Goal: Information Seeking & Learning: Check status

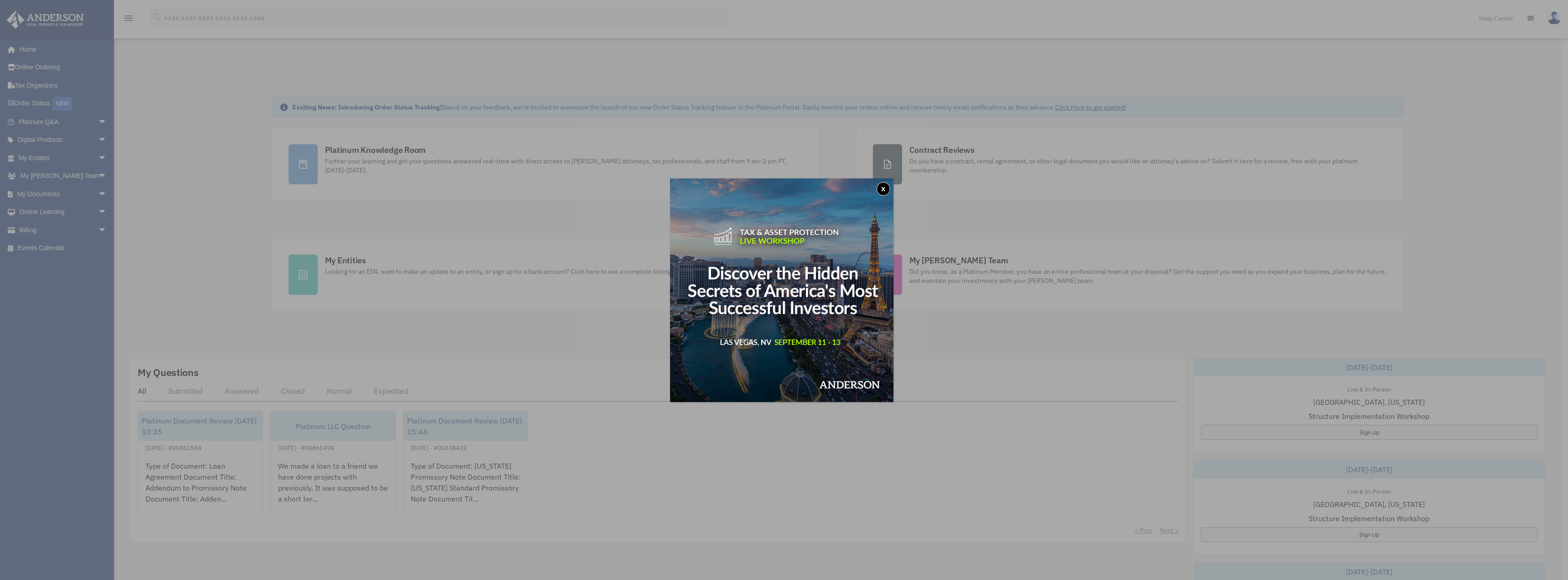
click at [884, 188] on button "x" at bounding box center [884, 189] width 14 height 14
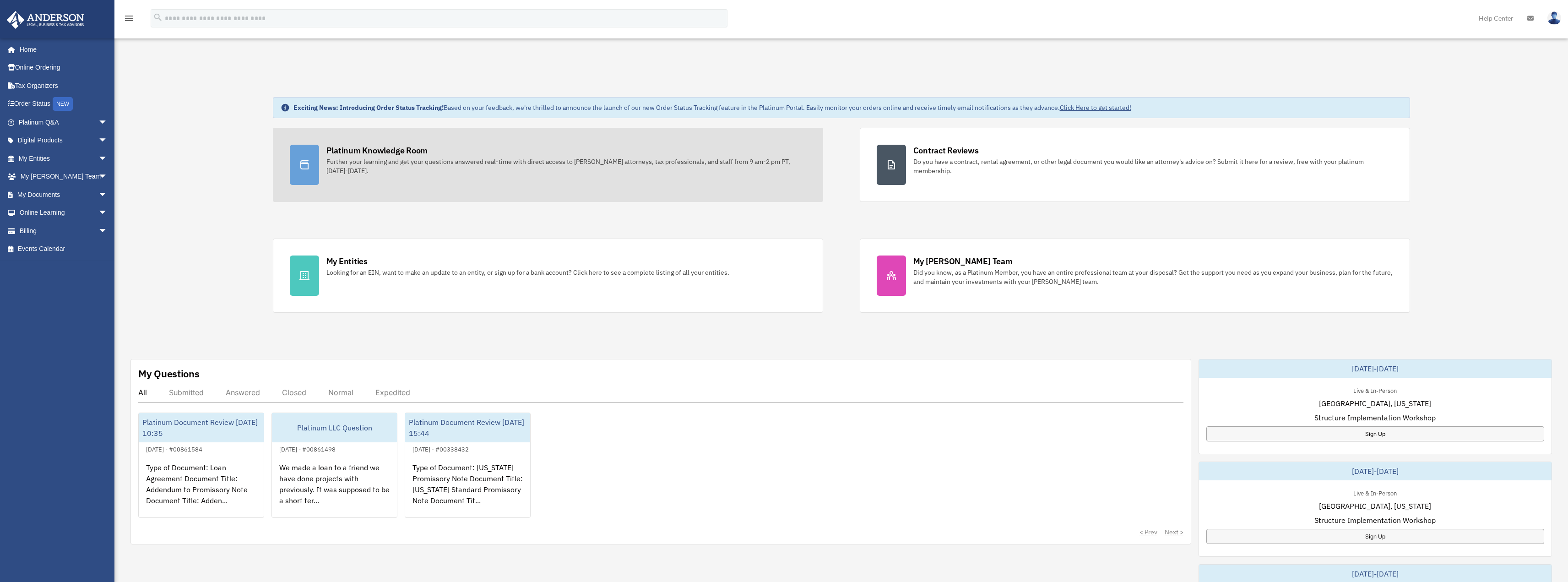
click at [303, 163] on icon at bounding box center [304, 164] width 11 height 11
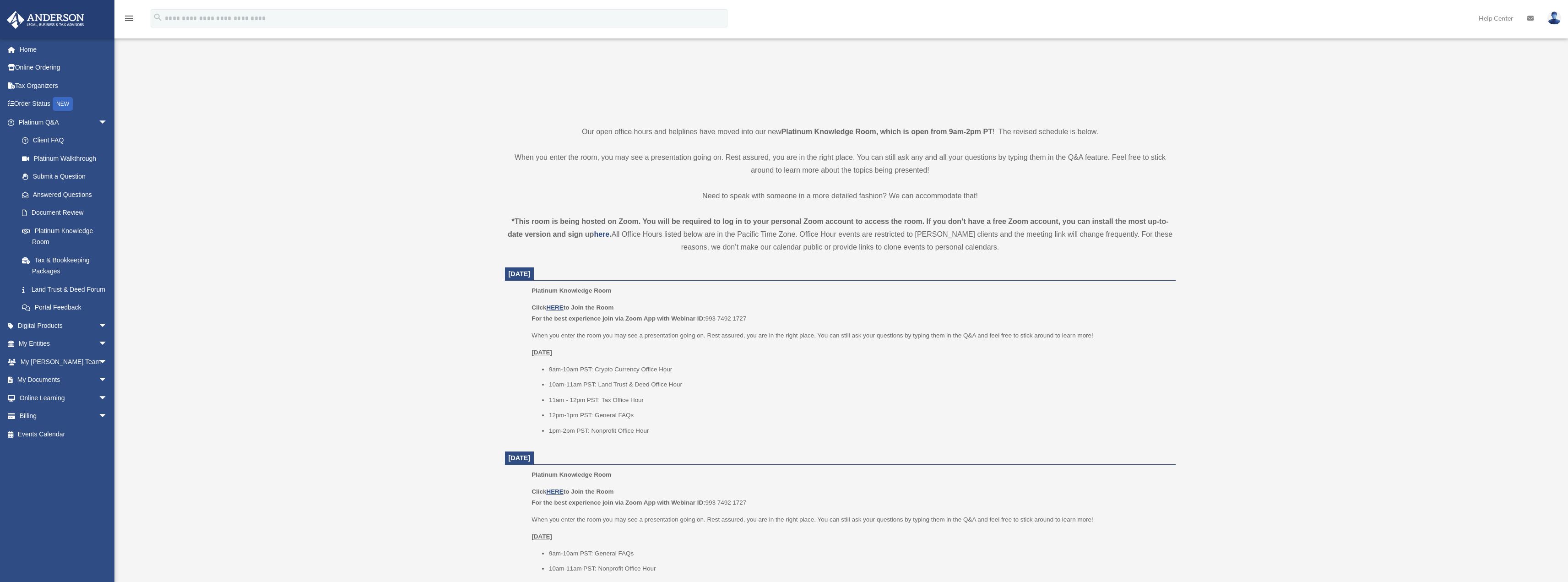
scroll to position [183, 0]
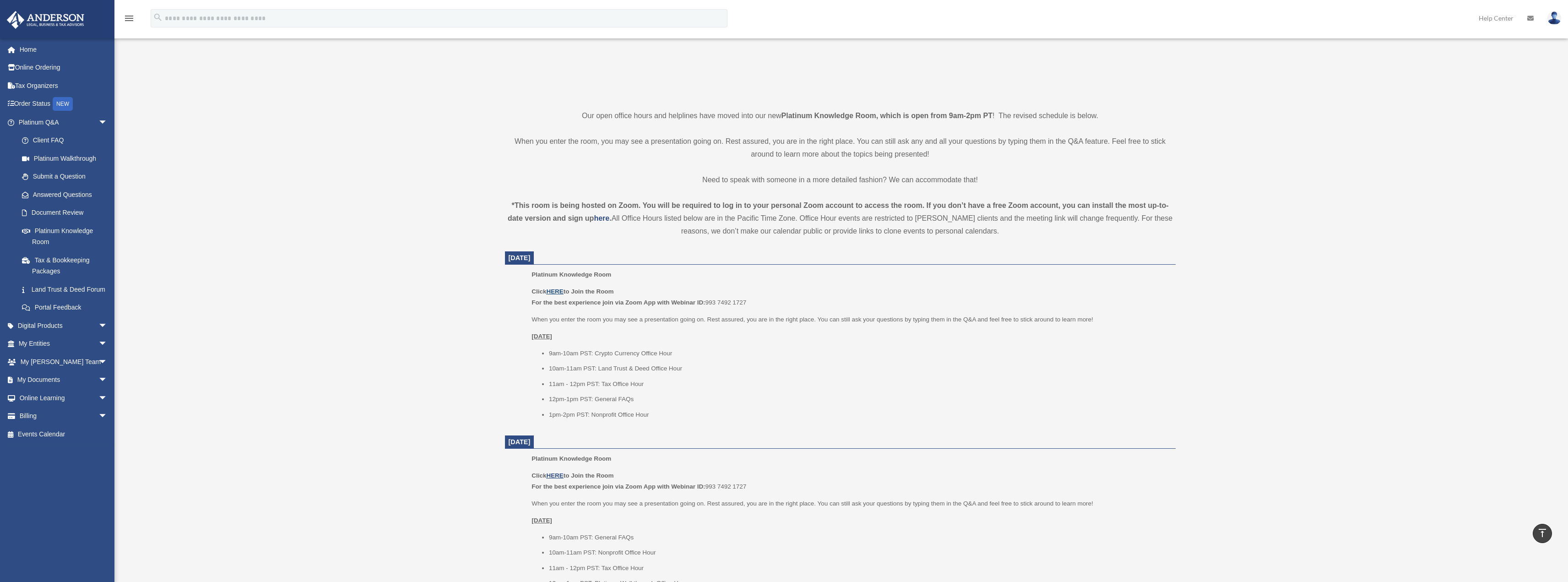
click at [557, 292] on u "HERE" at bounding box center [554, 291] width 17 height 7
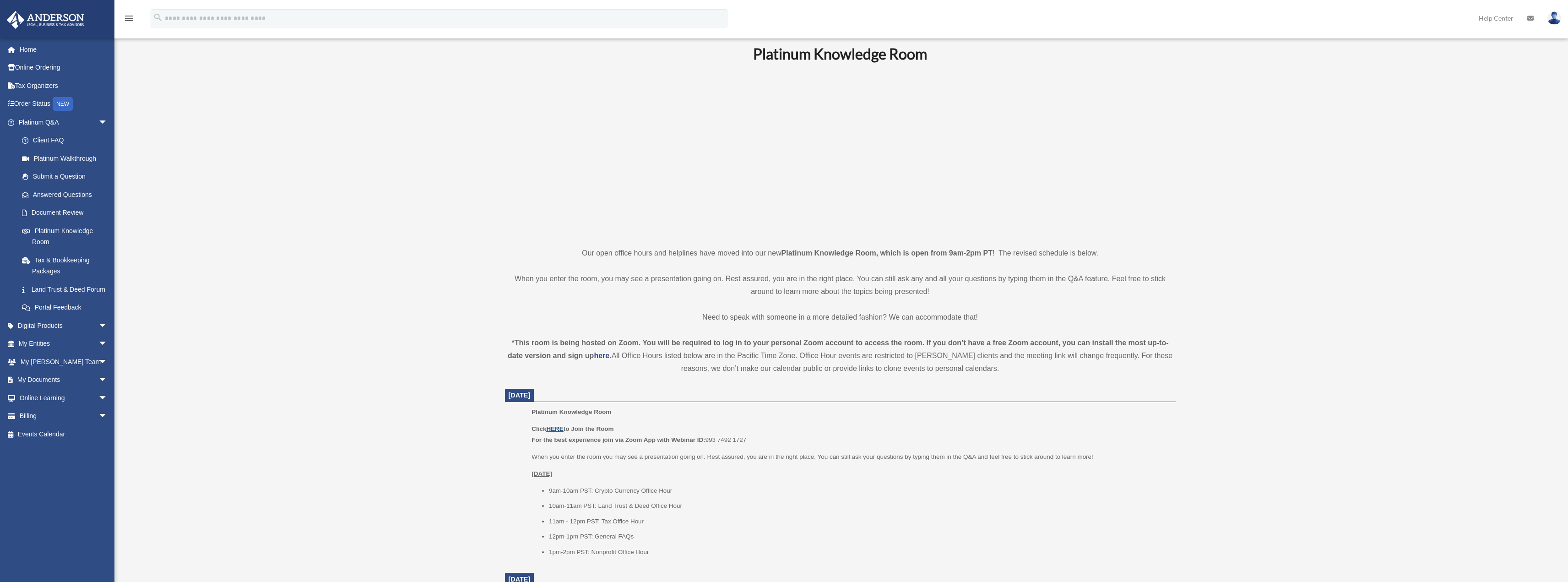
scroll to position [0, 0]
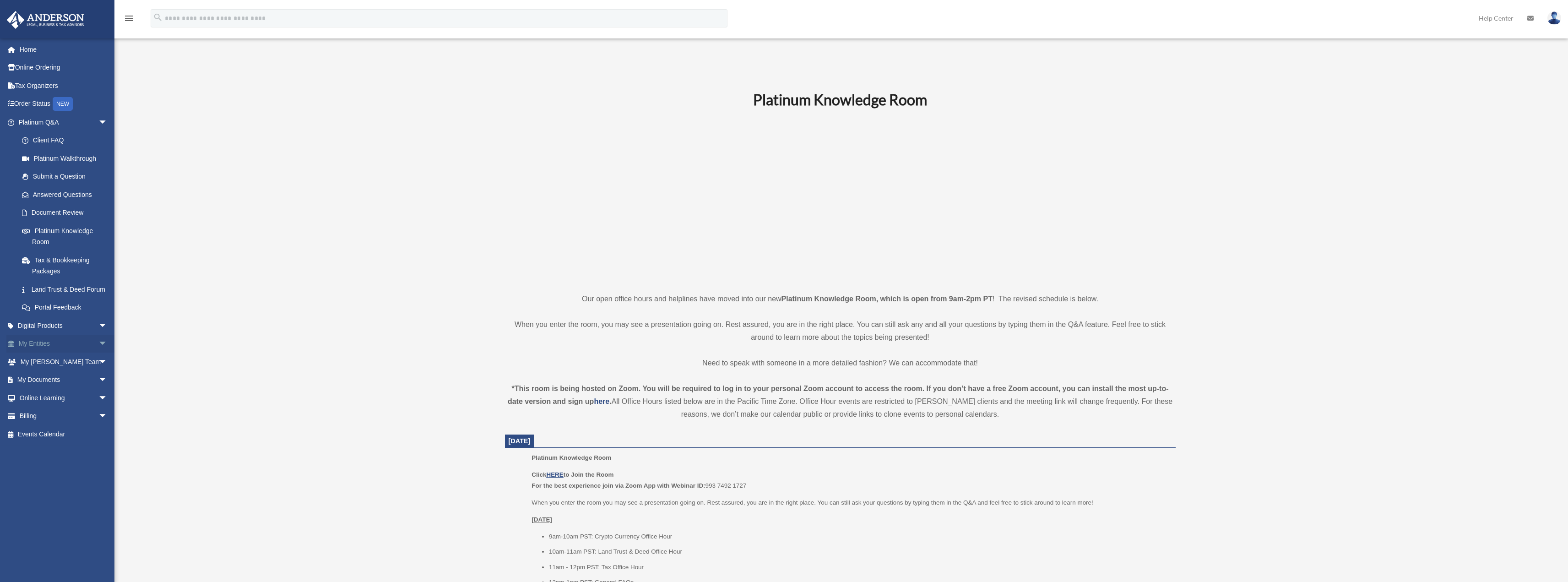
click at [98, 353] on span "arrow_drop_down" at bounding box center [107, 344] width 18 height 19
click at [98, 335] on span "arrow_drop_down" at bounding box center [107, 326] width 18 height 19
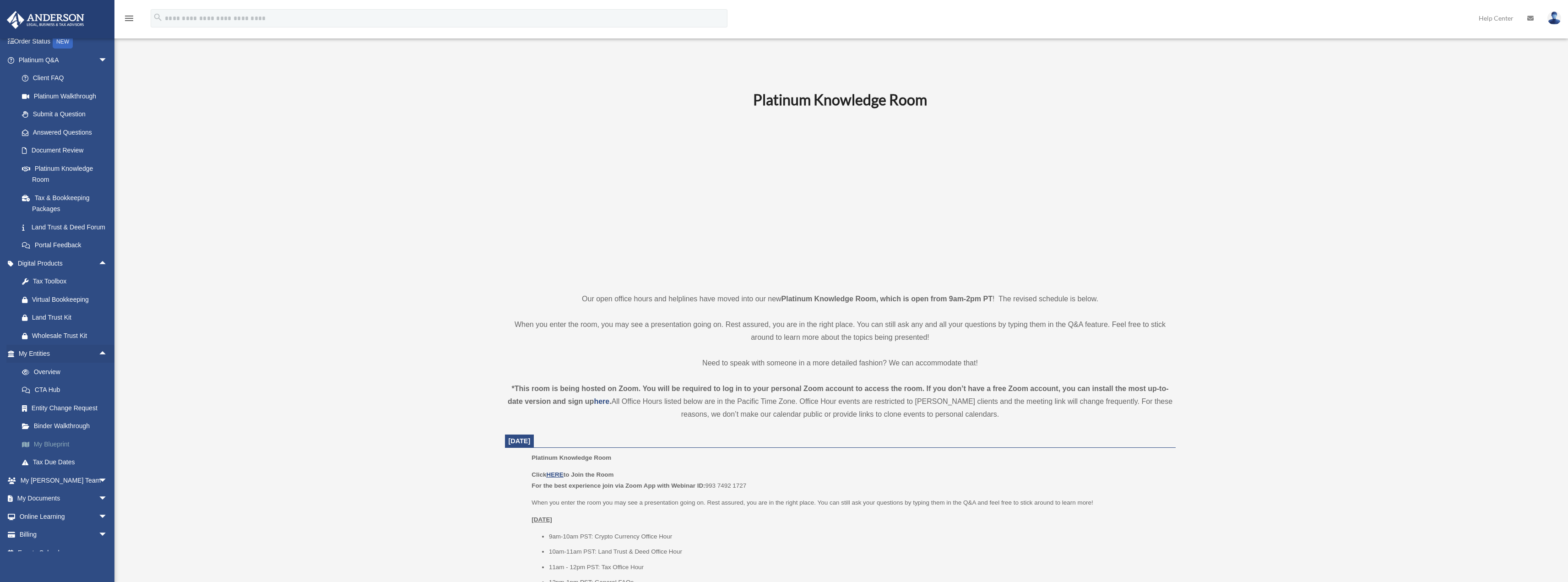
scroll to position [86, 0]
click at [98, 339] on span "arrow_drop_up" at bounding box center [107, 341] width 18 height 19
click at [71, 174] on link "Submit a Question" at bounding box center [67, 176] width 108 height 18
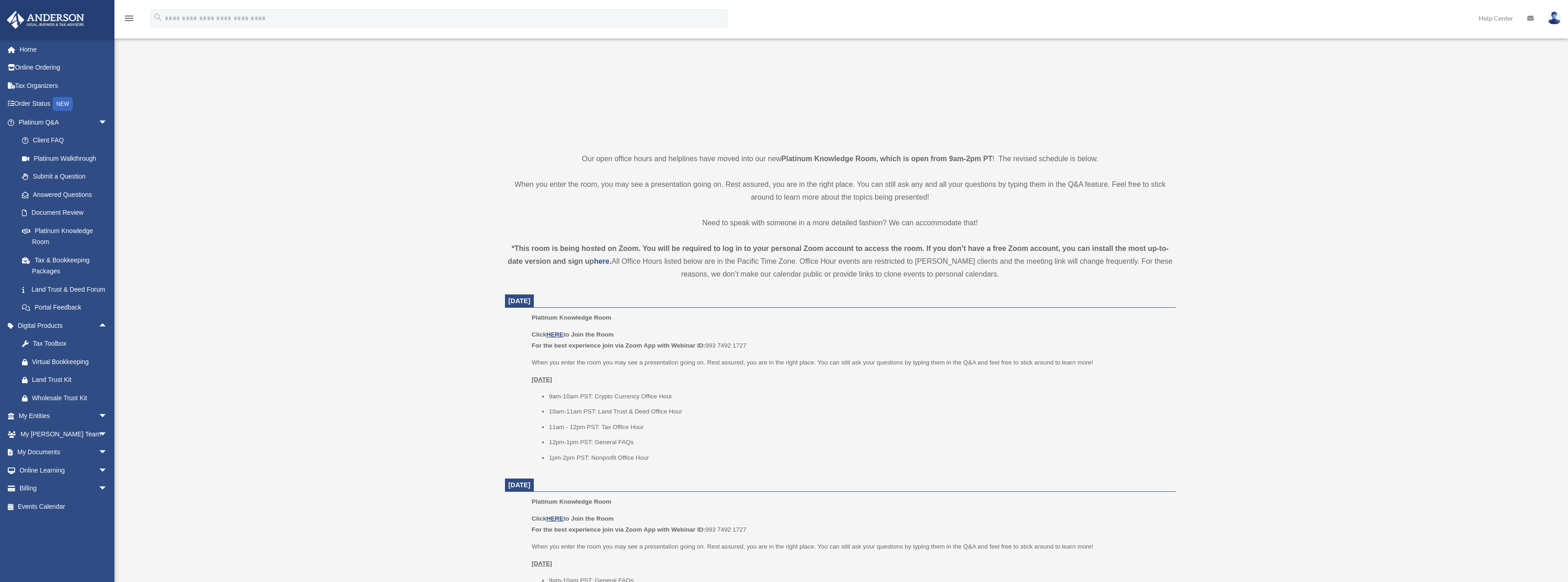
scroll to position [183, 0]
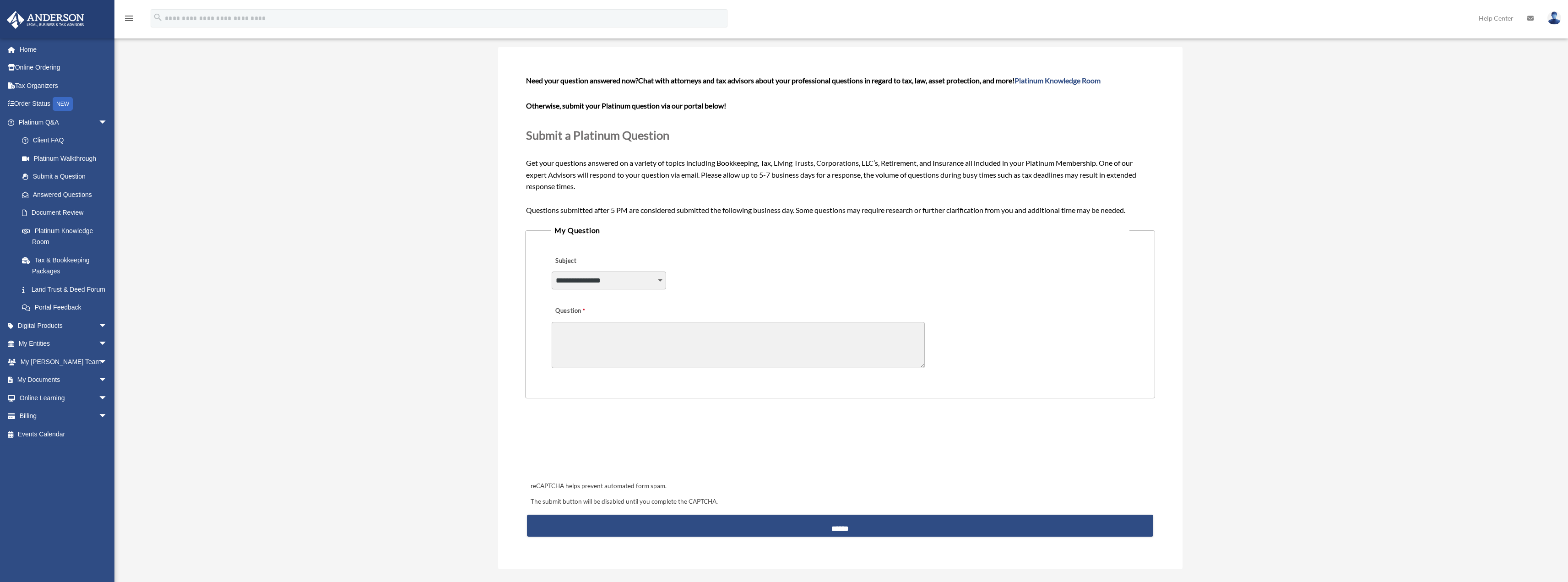
scroll to position [91, 0]
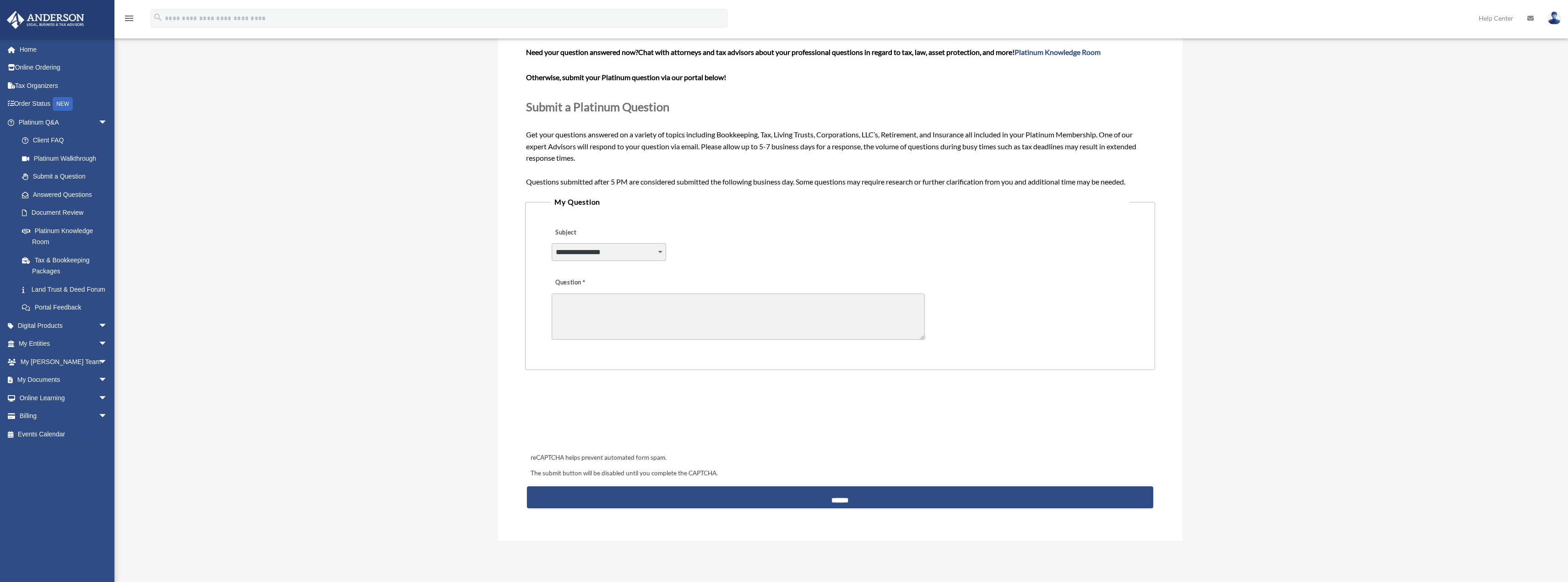
click at [658, 251] on select "**********" at bounding box center [609, 252] width 115 height 18
click at [426, 289] on div "Submit A Question bob@medlowgroup.com Sign Out bob@medlowgroup.com Home Online …" at bounding box center [784, 274] width 1568 height 606
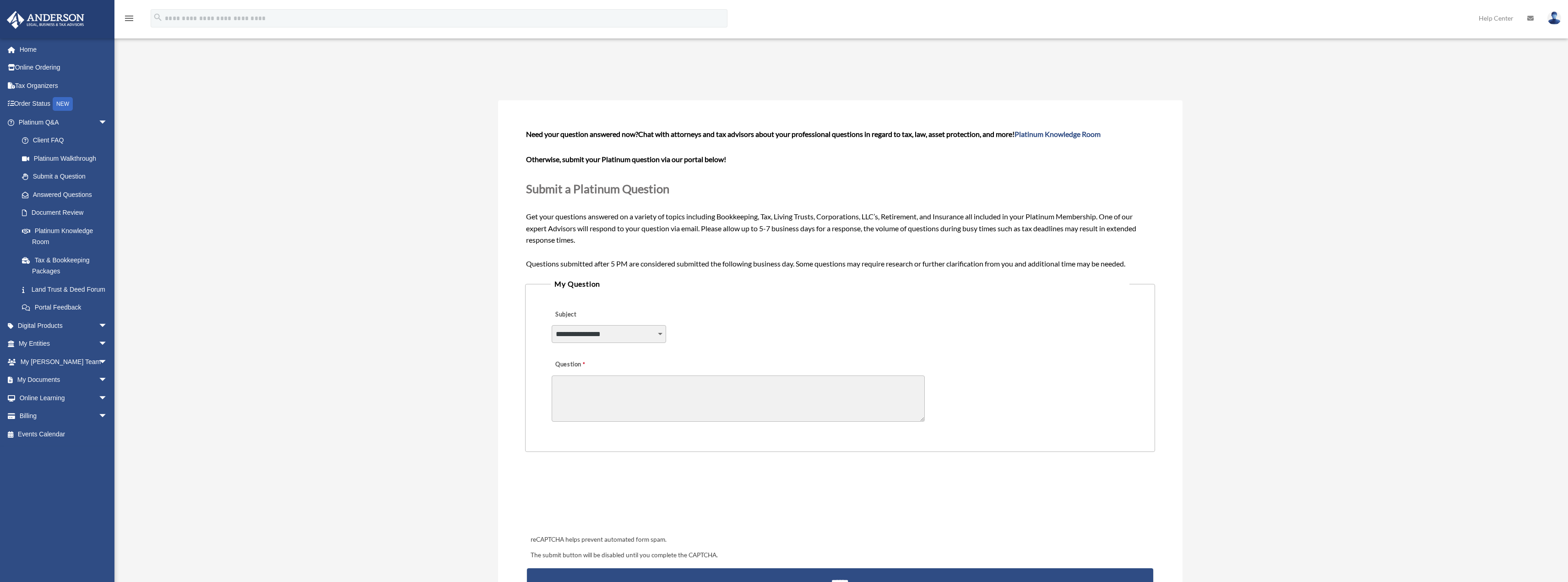
scroll to position [0, 0]
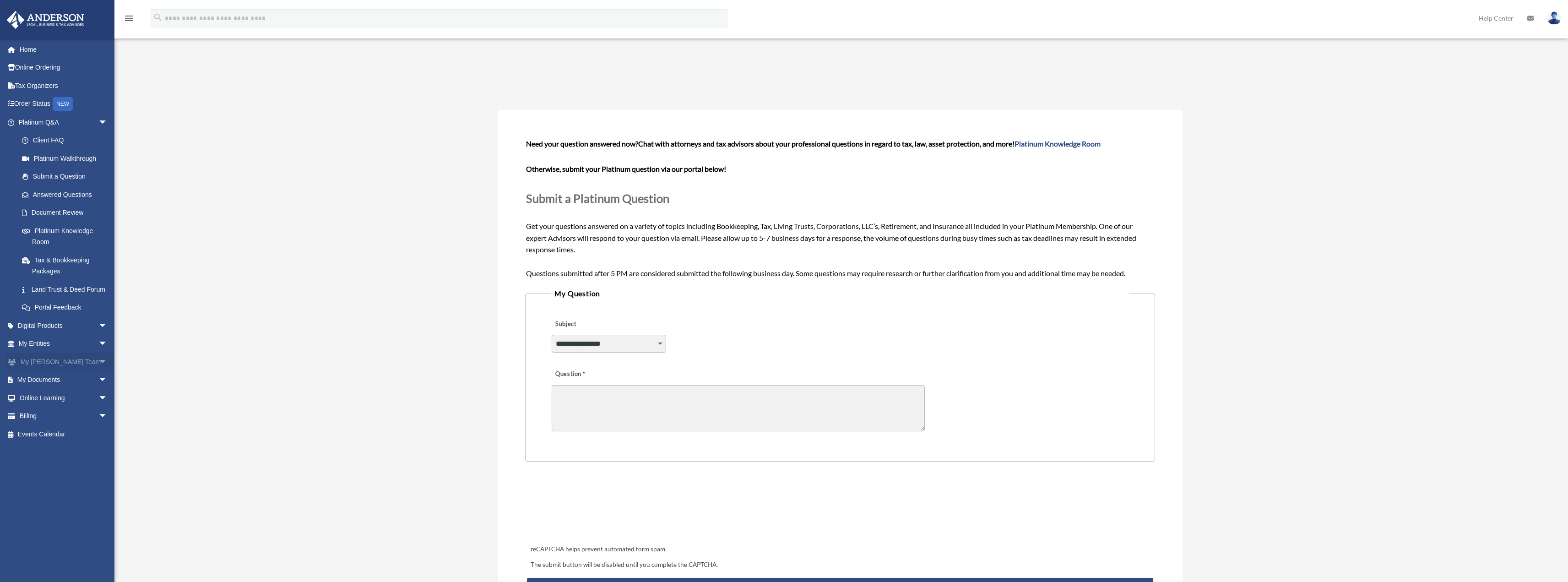
click at [54, 371] on link "My Anderson Team arrow_drop_down" at bounding box center [64, 362] width 115 height 18
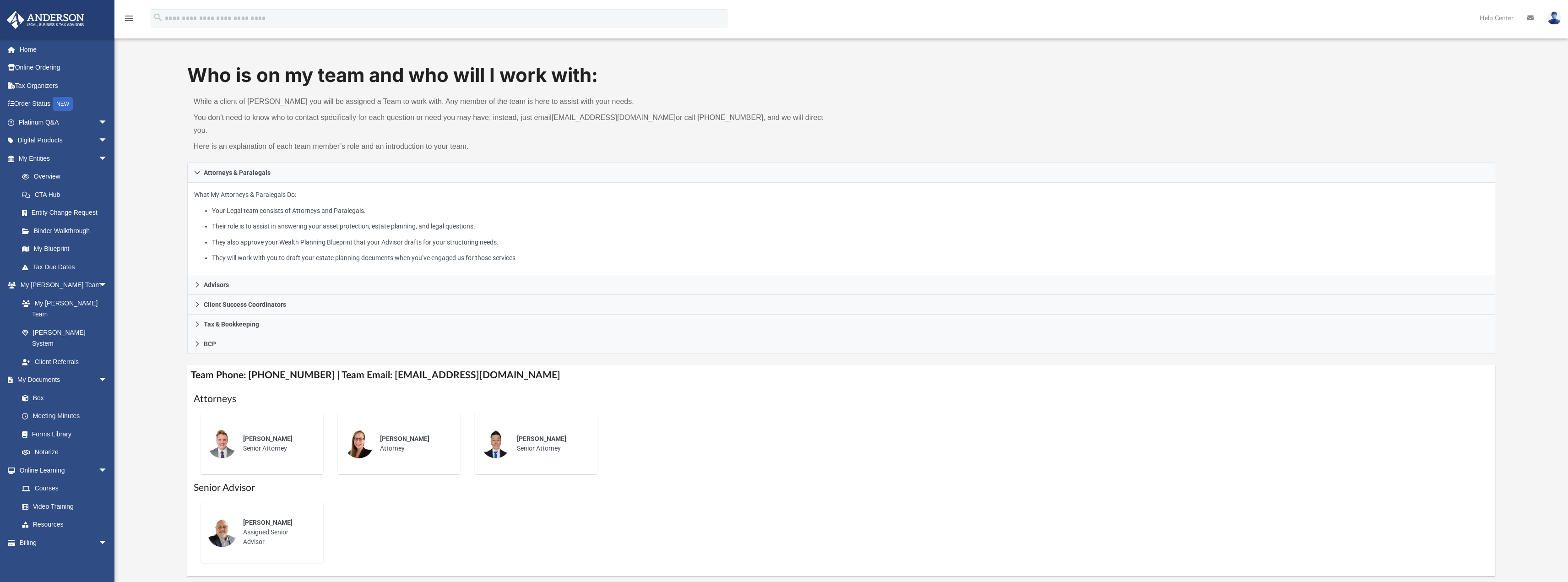
scroll to position [46, 0]
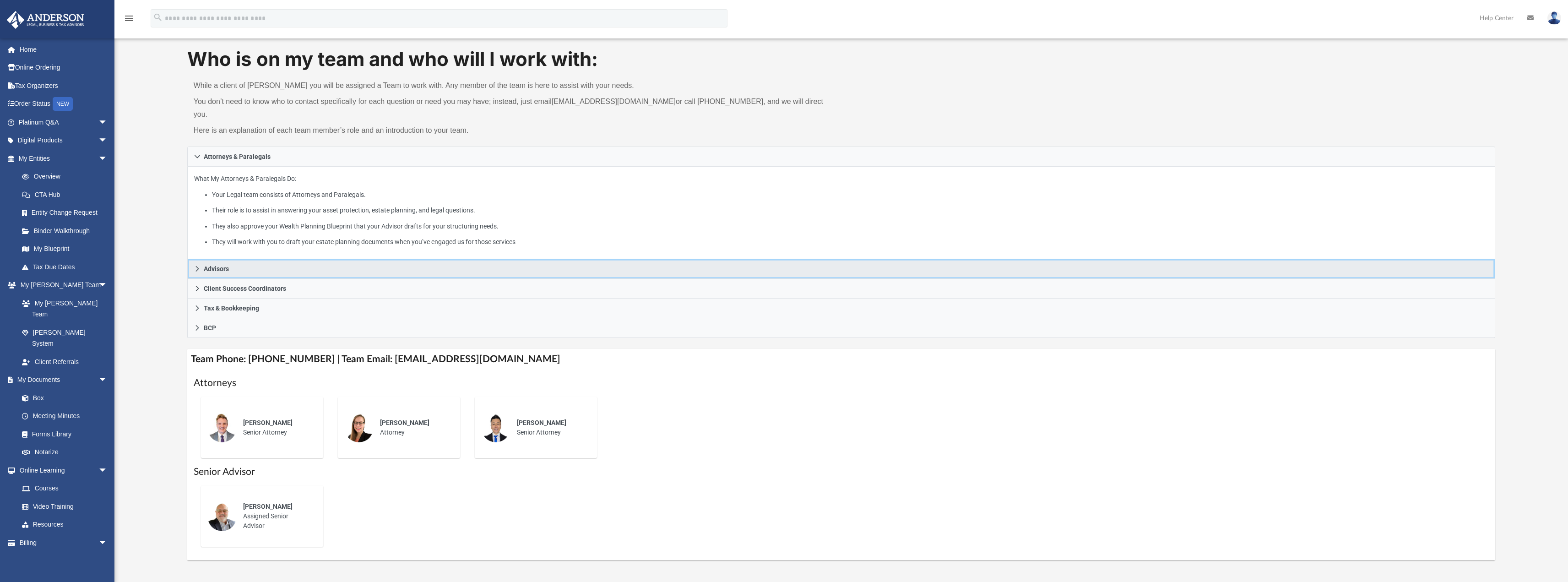
click at [196, 266] on icon at bounding box center [197, 269] width 6 height 6
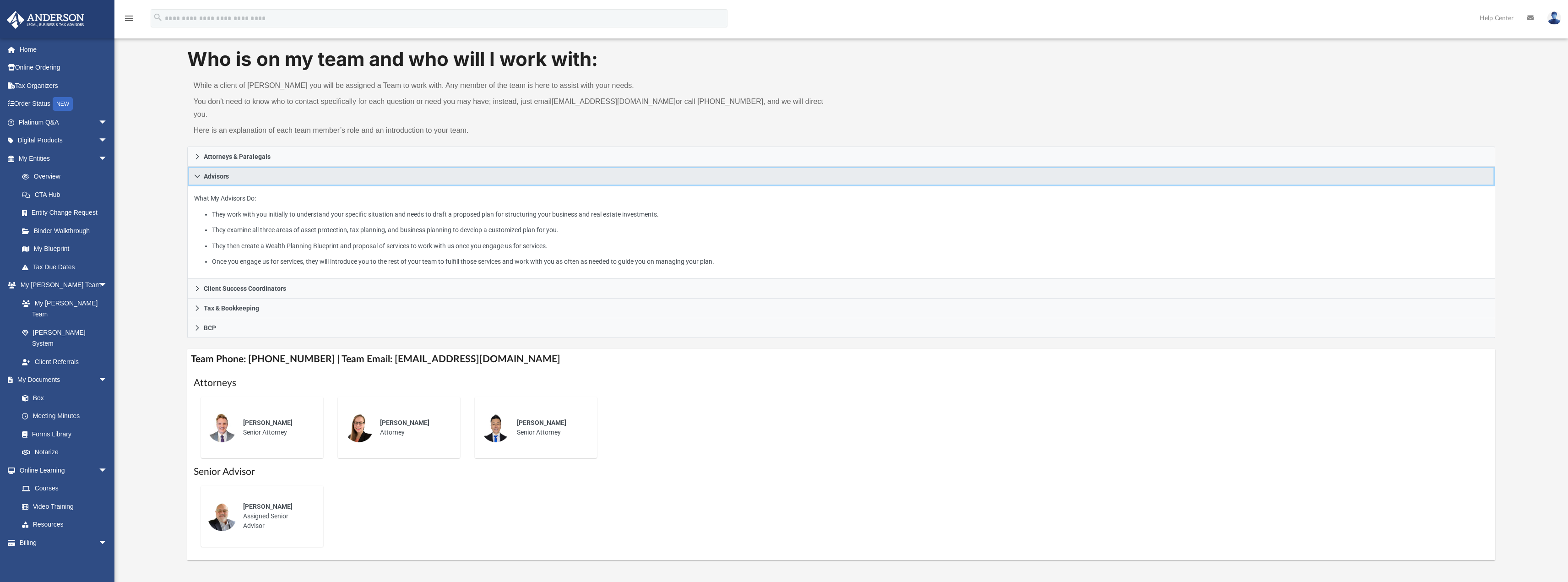
click at [194, 173] on icon at bounding box center [197, 176] width 6 height 6
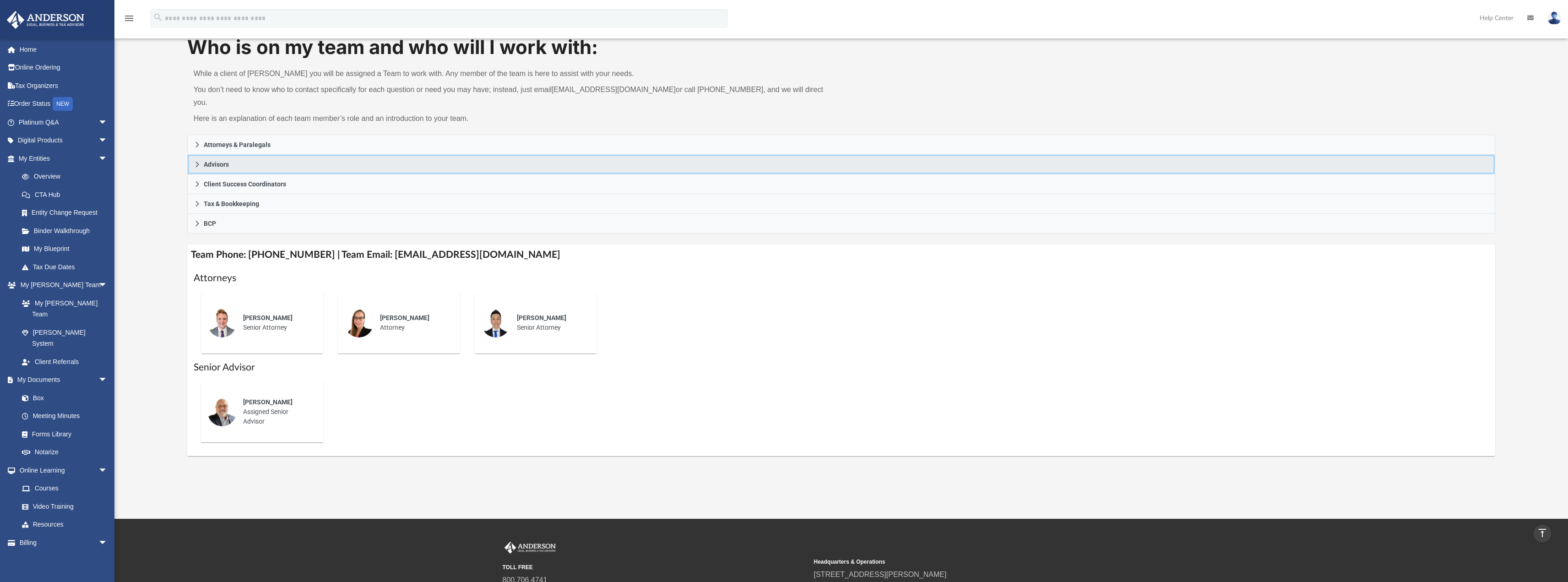
scroll to position [54, 0]
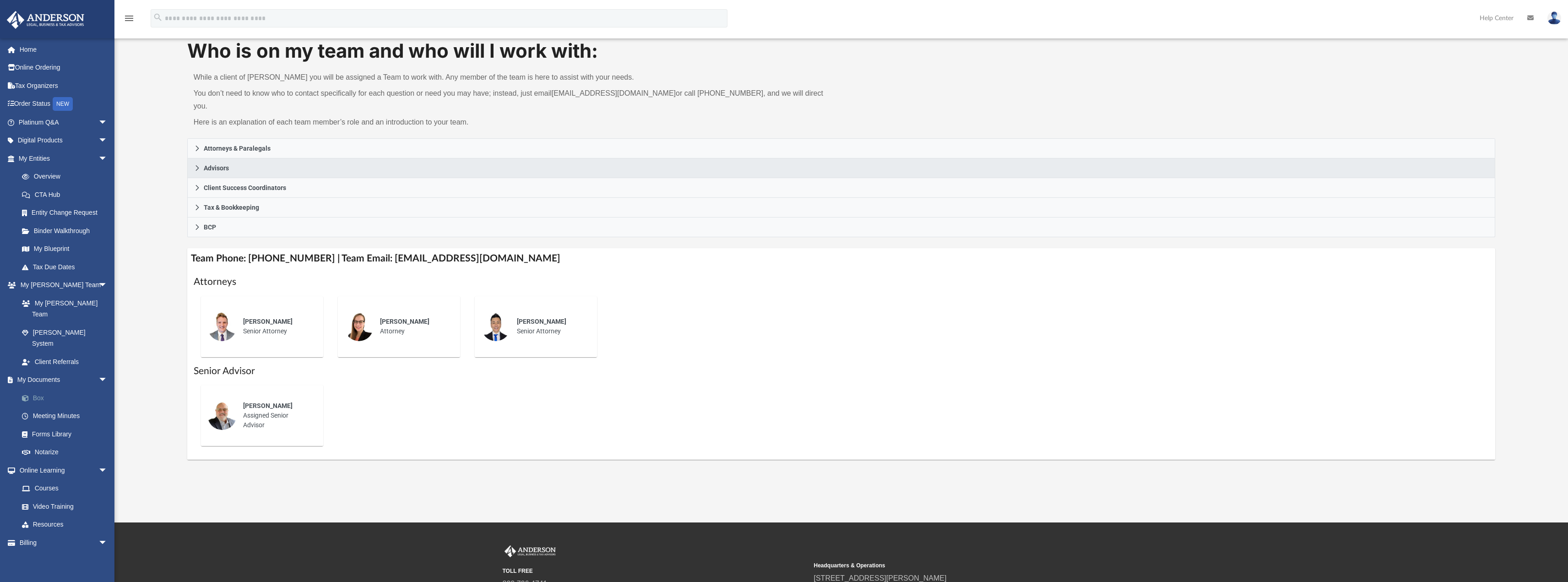
click at [43, 389] on link "Box" at bounding box center [67, 397] width 108 height 18
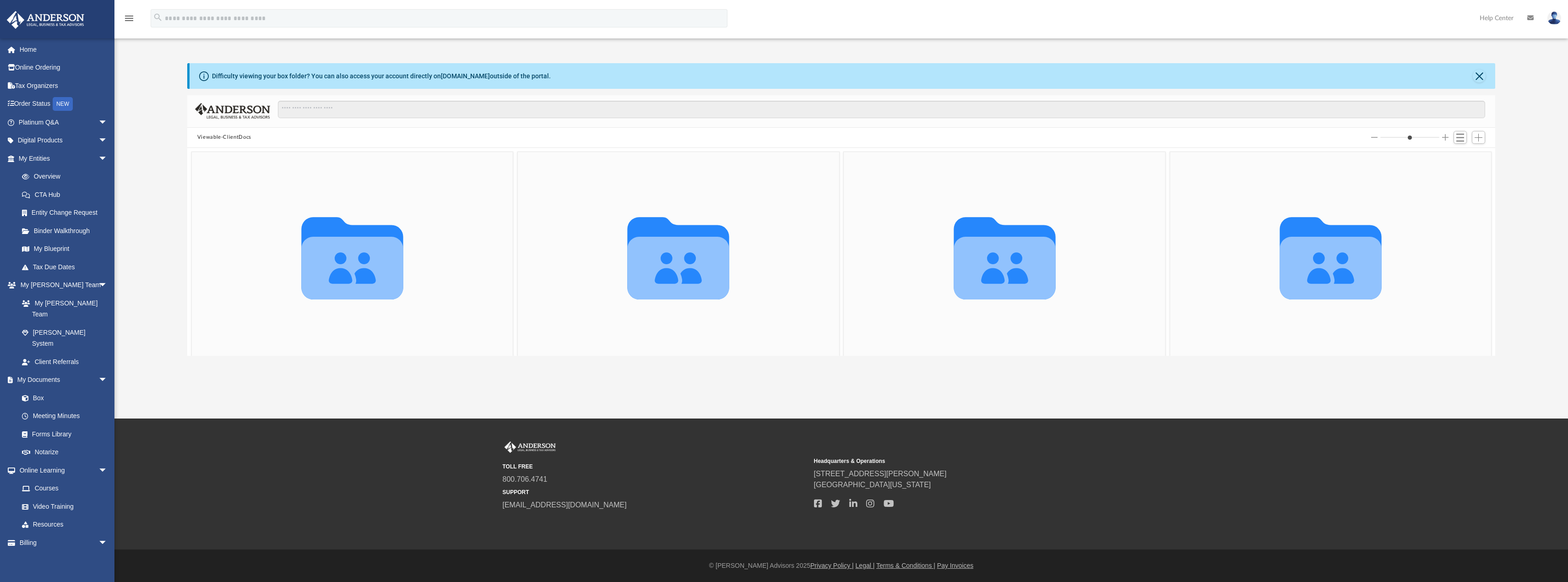
scroll to position [202, 1301]
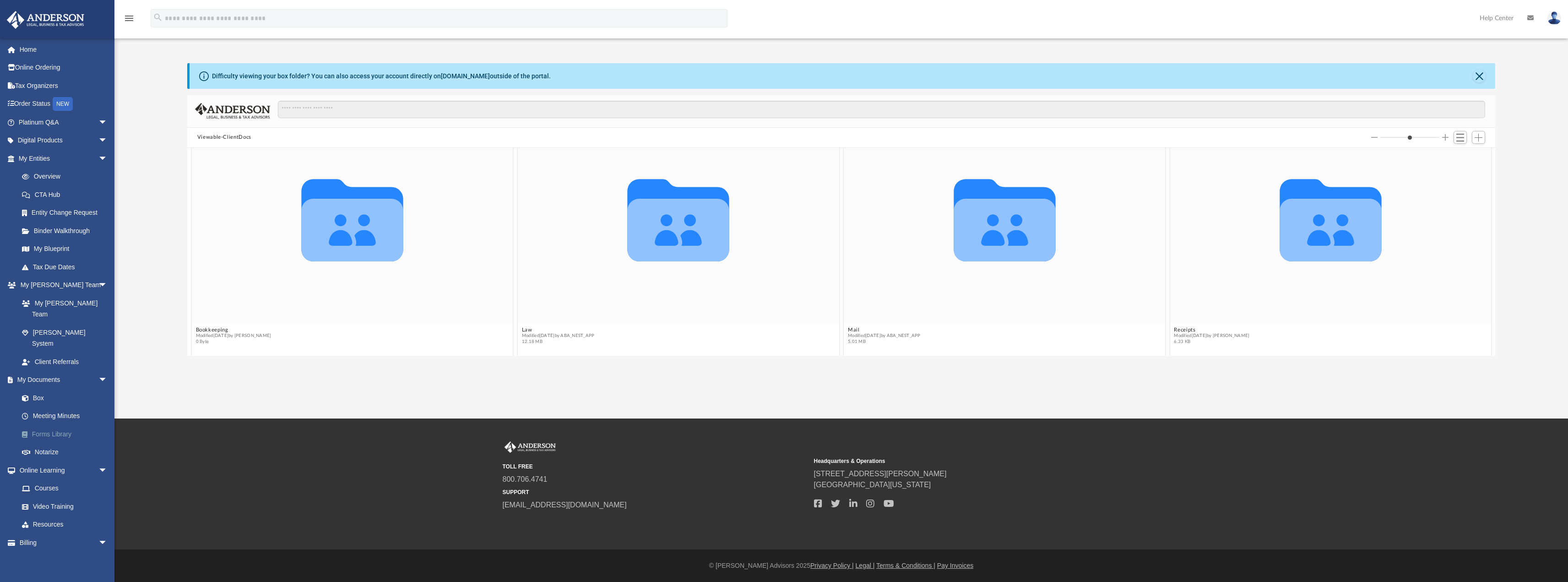
click at [48, 425] on link "Forms Library" at bounding box center [67, 434] width 108 height 18
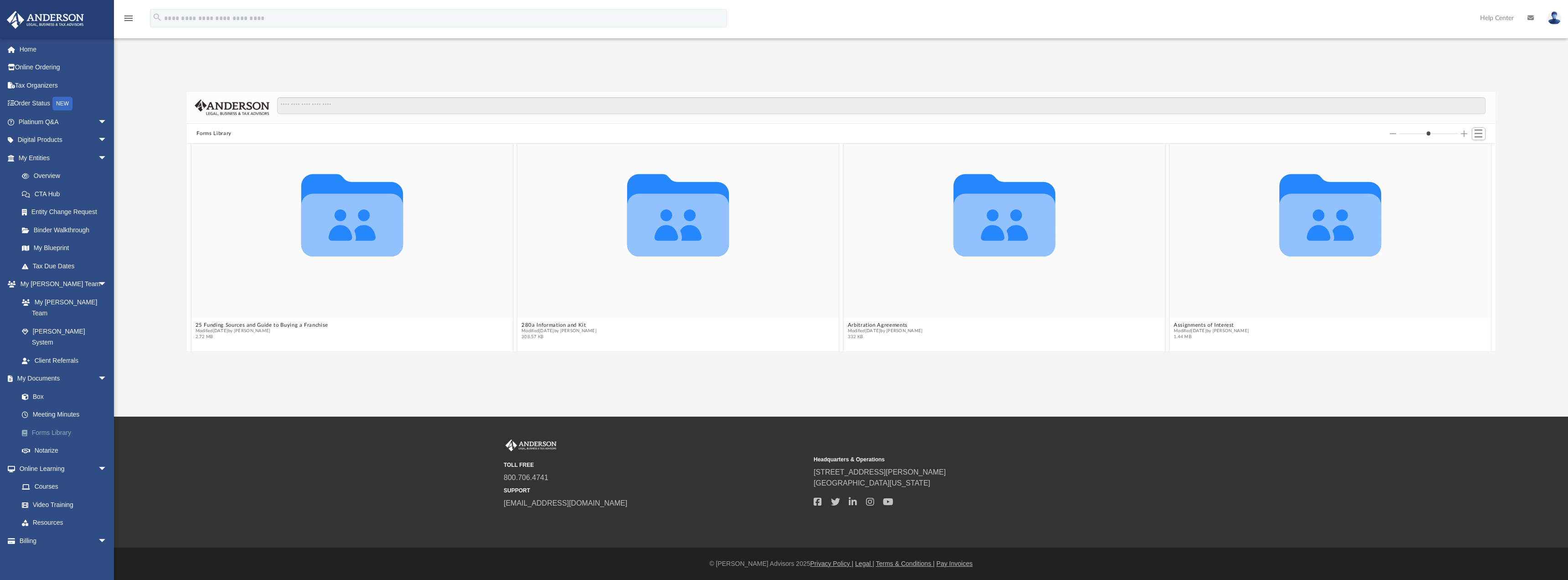
scroll to position [201, 1302]
click at [26, 50] on link "Home" at bounding box center [63, 49] width 114 height 18
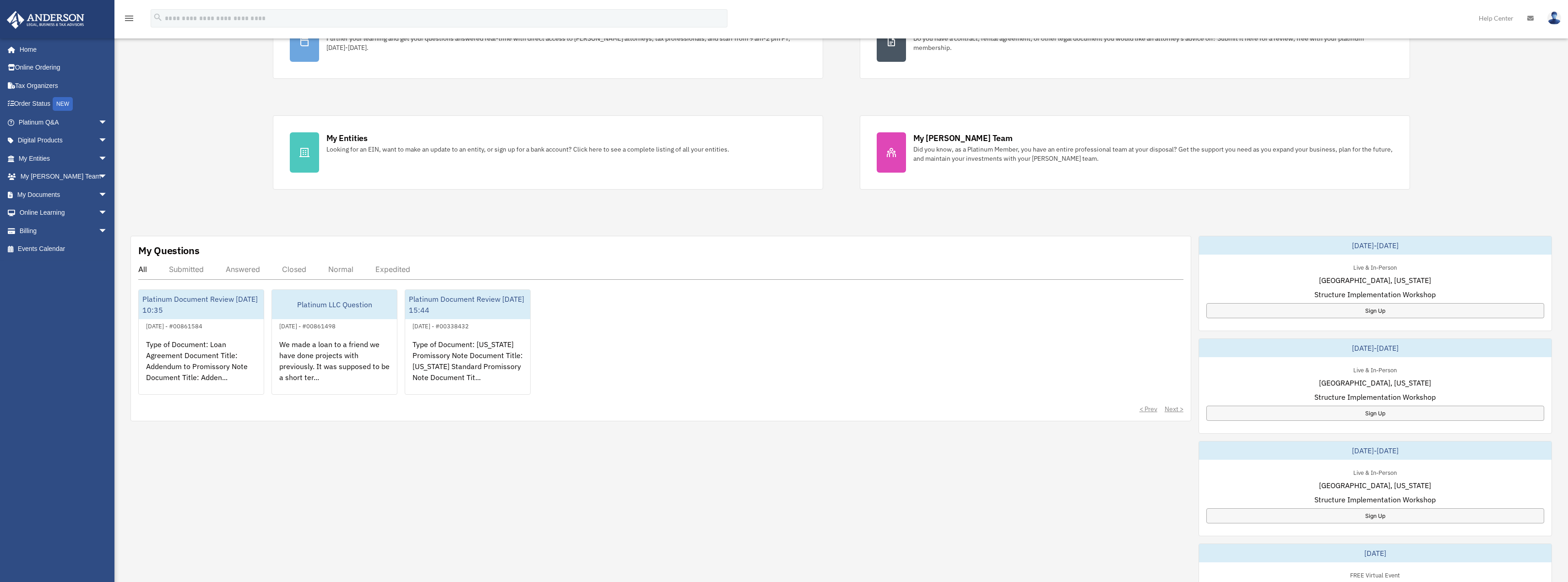
scroll to position [137, 0]
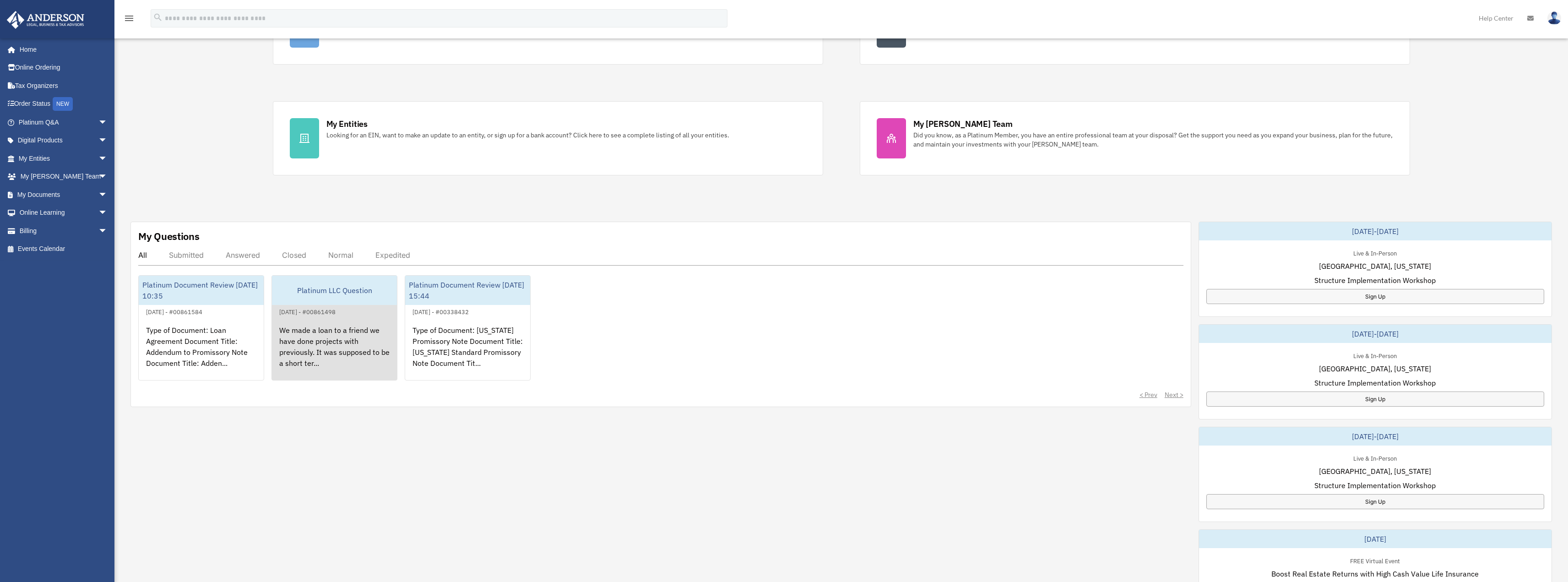
click at [324, 343] on div "We made a loan to a friend we have done projects with previously. It was suppos…" at bounding box center [334, 353] width 125 height 71
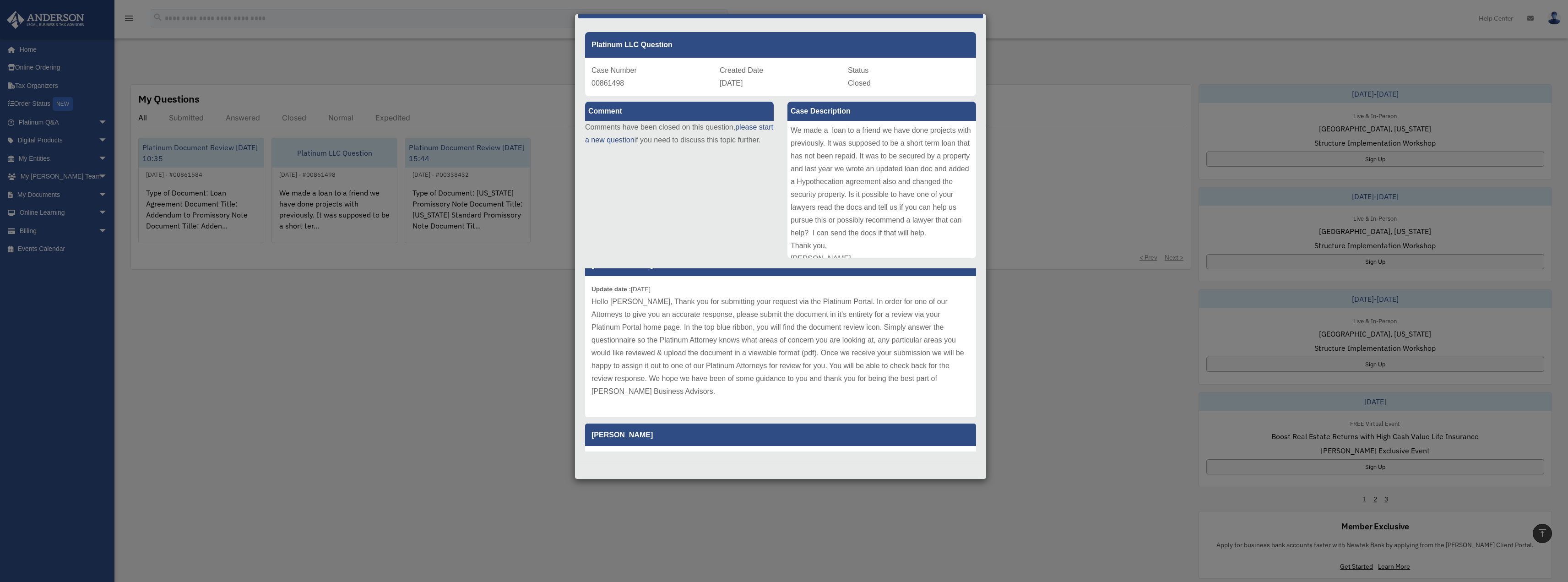
scroll to position [67, 0]
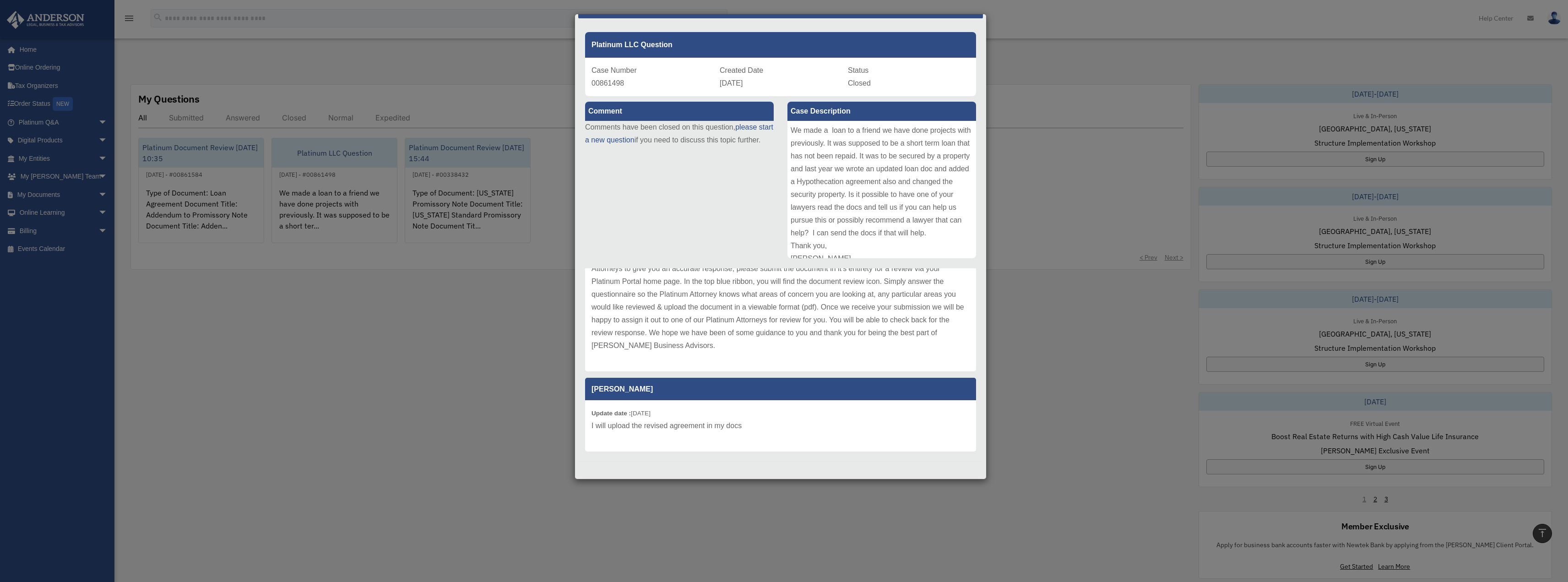
click at [436, 351] on div "Case Detail × Platinum LLC Question Case Number 00861498 Created Date [DATE] St…" at bounding box center [784, 291] width 1568 height 582
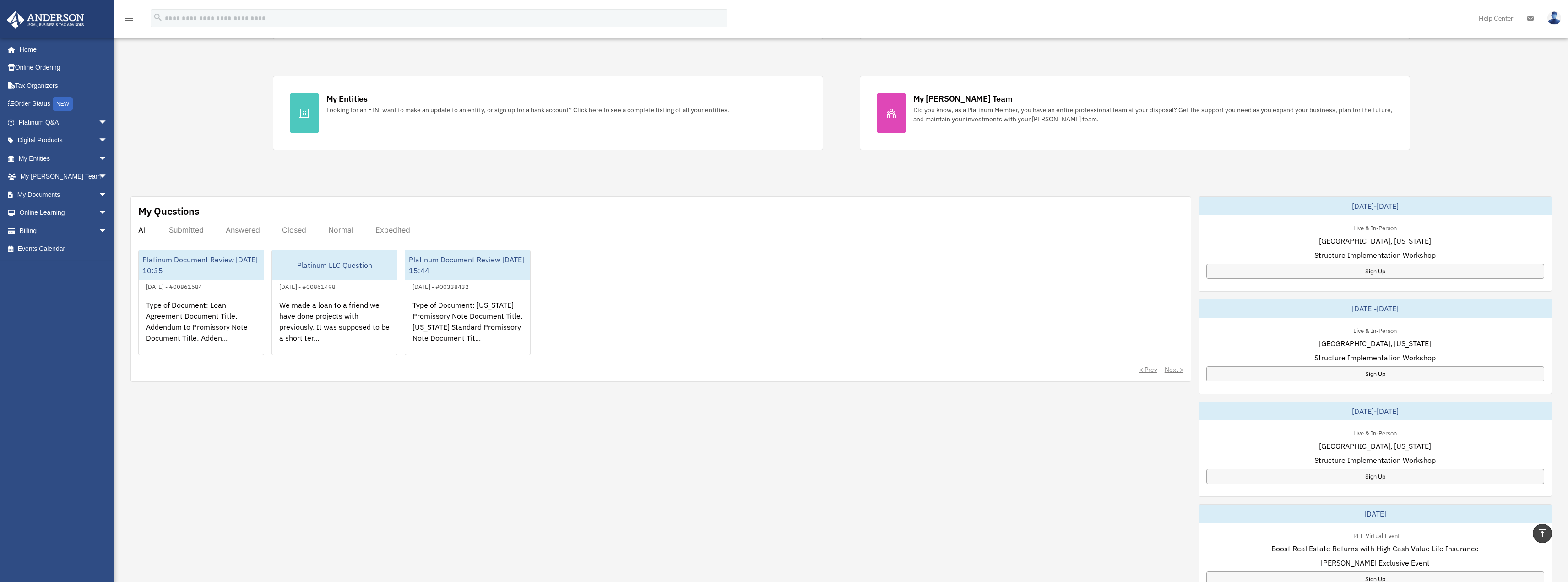
scroll to position [137, 0]
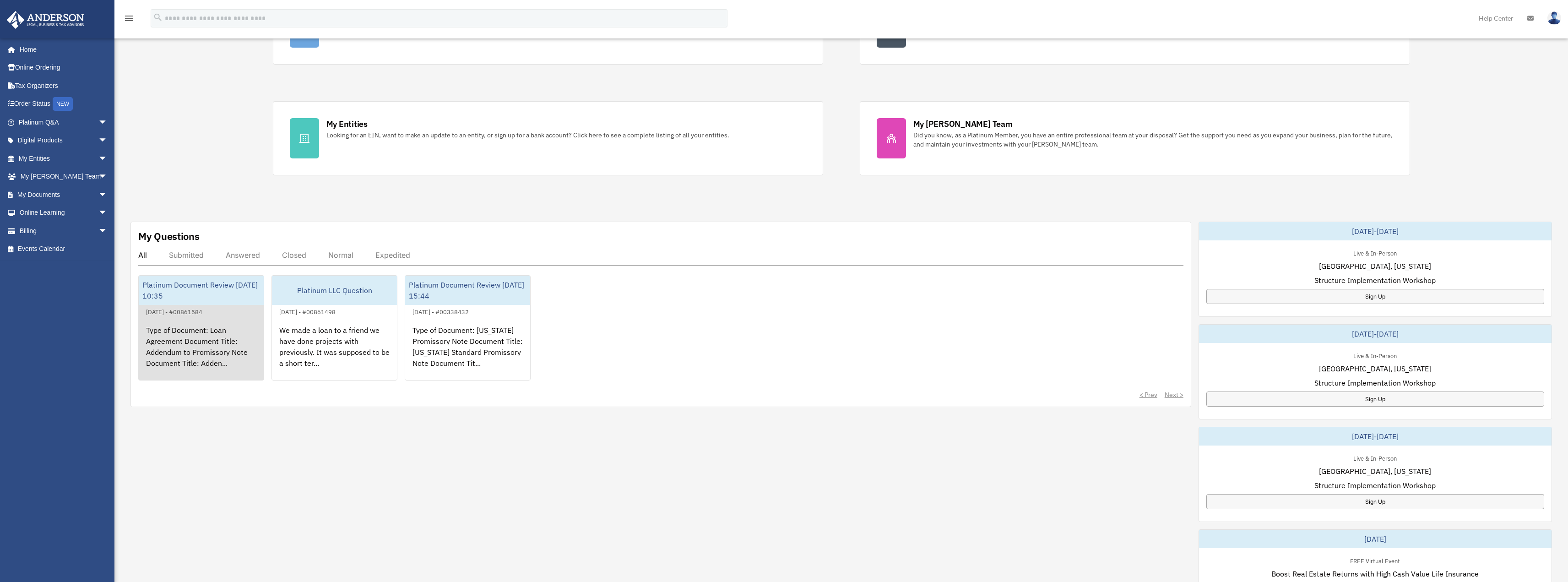
click at [187, 341] on div "Type of Document: Loan Agreement Document Title: Addendum to Promissory Note Do…" at bounding box center [201, 353] width 125 height 71
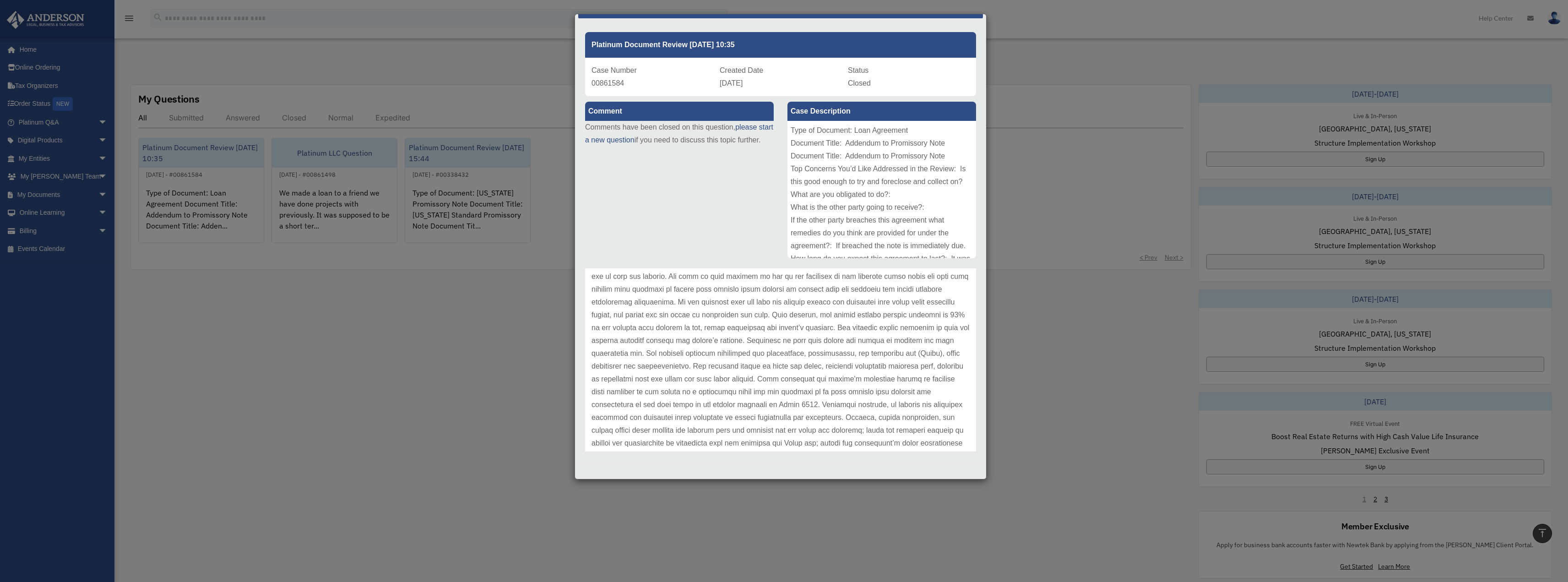
scroll to position [261, 0]
click at [1069, 195] on div "Case Detail × Platinum Document Review [DATE] 10:35 Case Number 00861584 Create…" at bounding box center [784, 291] width 1568 height 582
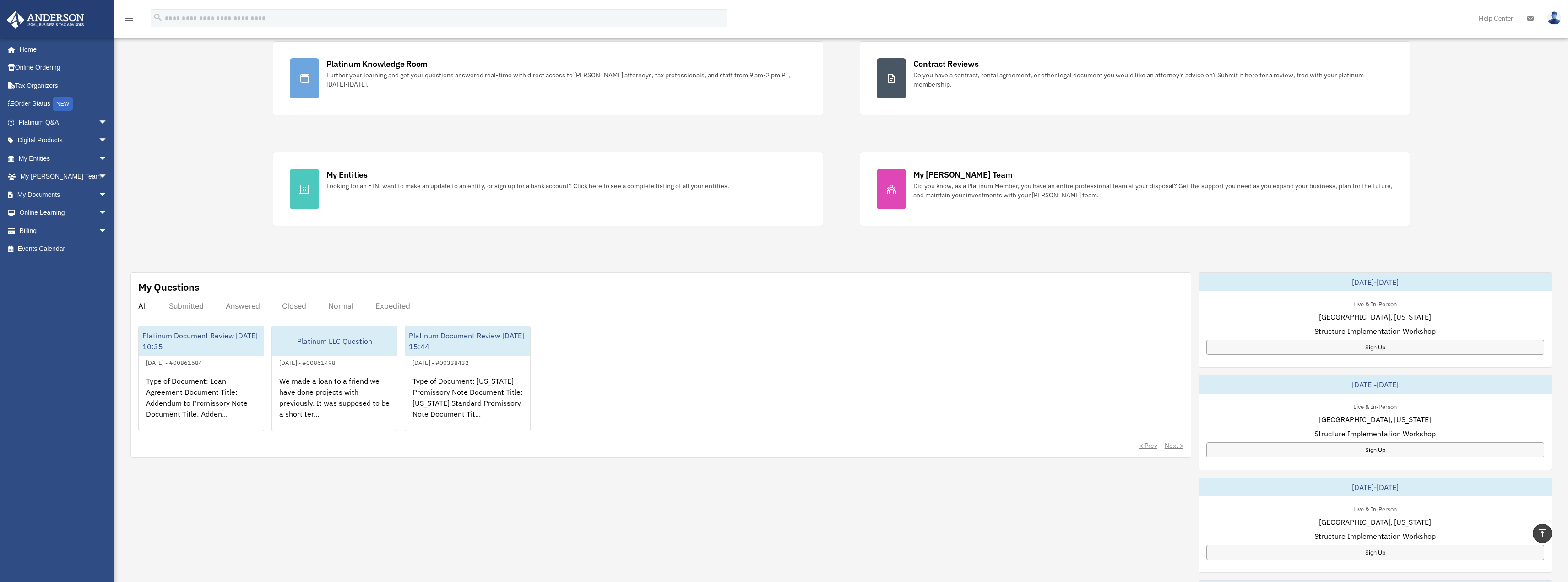
scroll to position [0, 0]
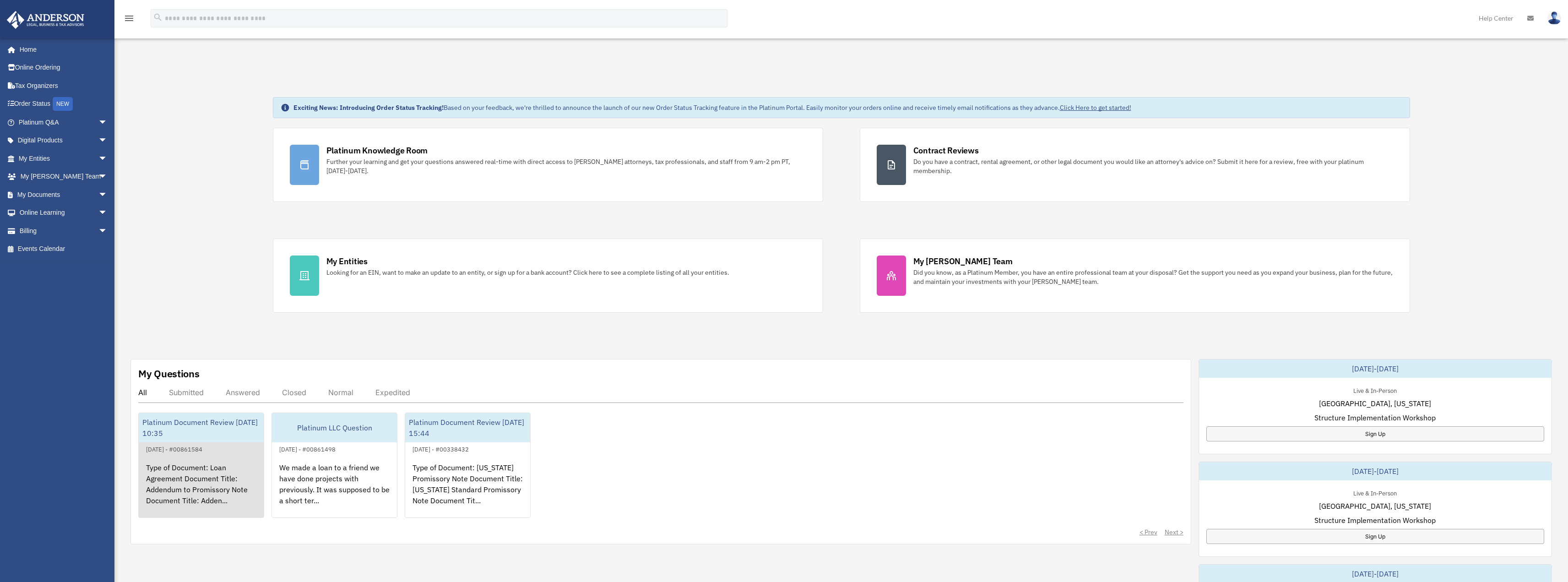
click at [197, 472] on div "Type of Document: Loan Agreement Document Title: Addendum to Promissory Note Do…" at bounding box center [201, 490] width 125 height 71
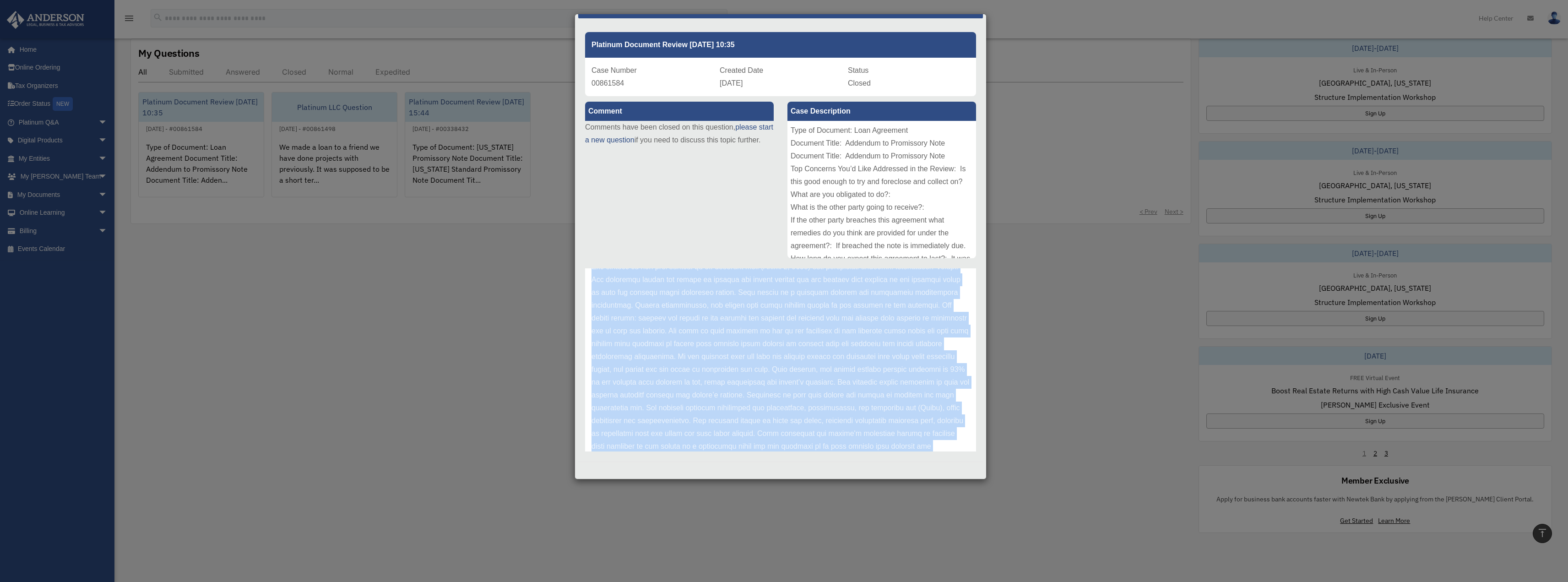
scroll to position [307, 0]
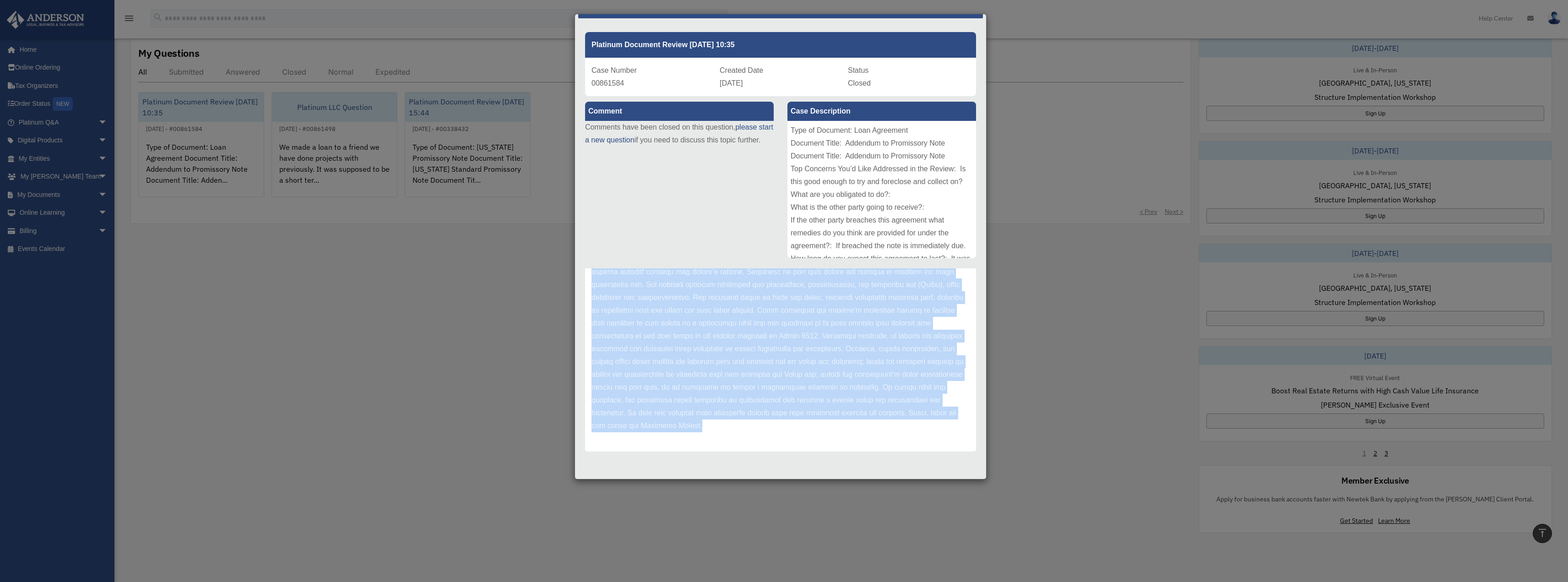
drag, startPoint x: 596, startPoint y: 321, endPoint x: 819, endPoint y: 404, distance: 237.9
click at [886, 426] on p at bounding box center [780, 221] width 378 height 423
copy p "Lorem ips dol sitam con Adipisci Elitse. Doei tempor in utlabore et dolorem a e…"
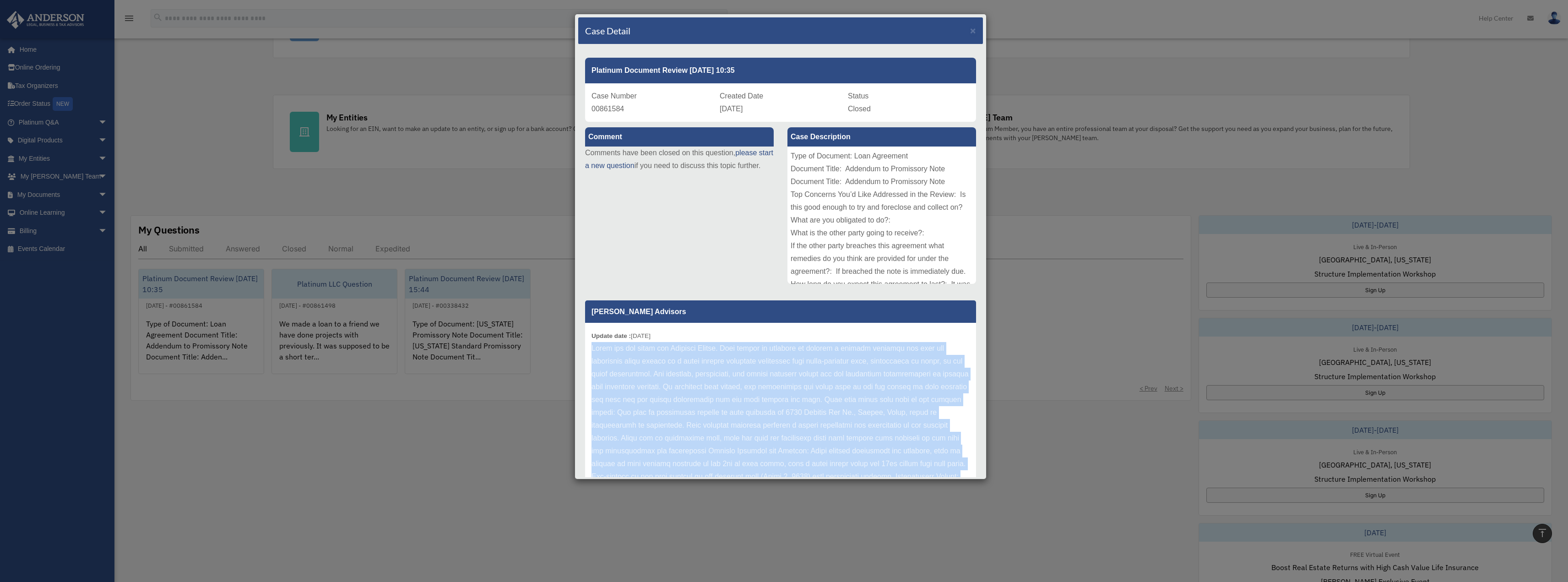
scroll to position [0, 0]
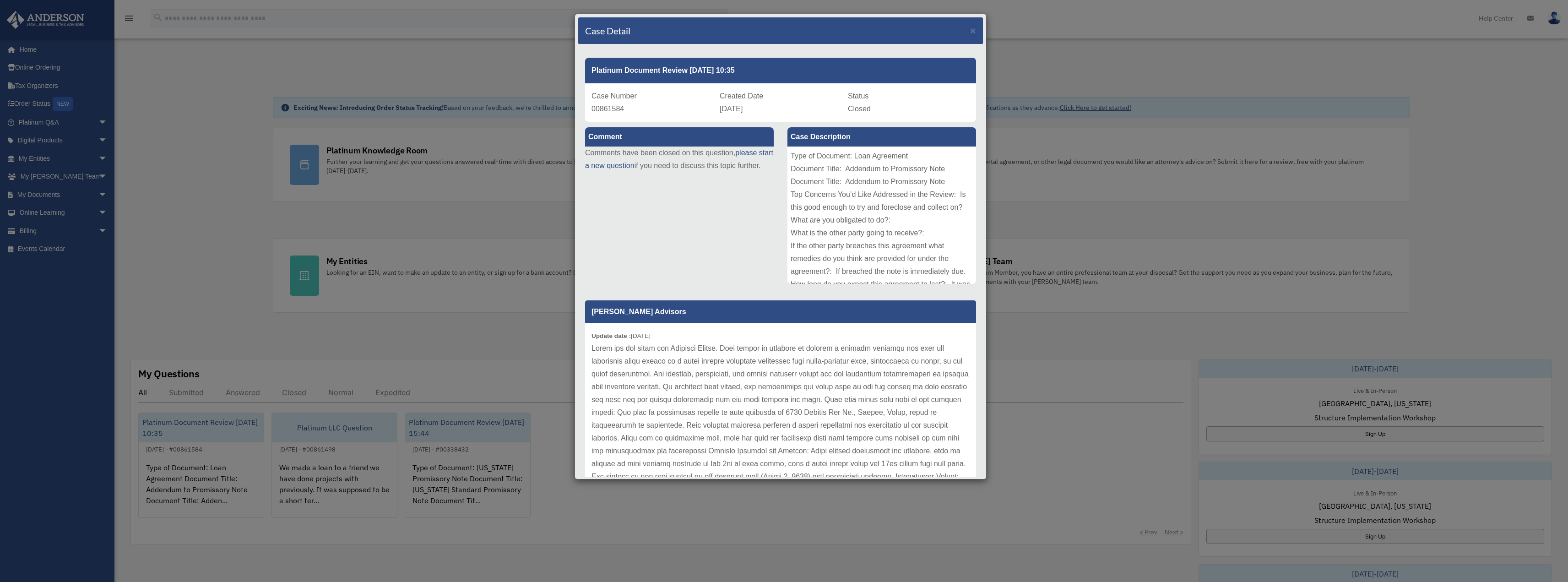
click at [209, 111] on div "Case Detail × Platinum Document Review [DATE] 10:35 Case Number 00861584 Create…" at bounding box center [784, 291] width 1568 height 582
